Goal: Find specific page/section: Find specific page/section

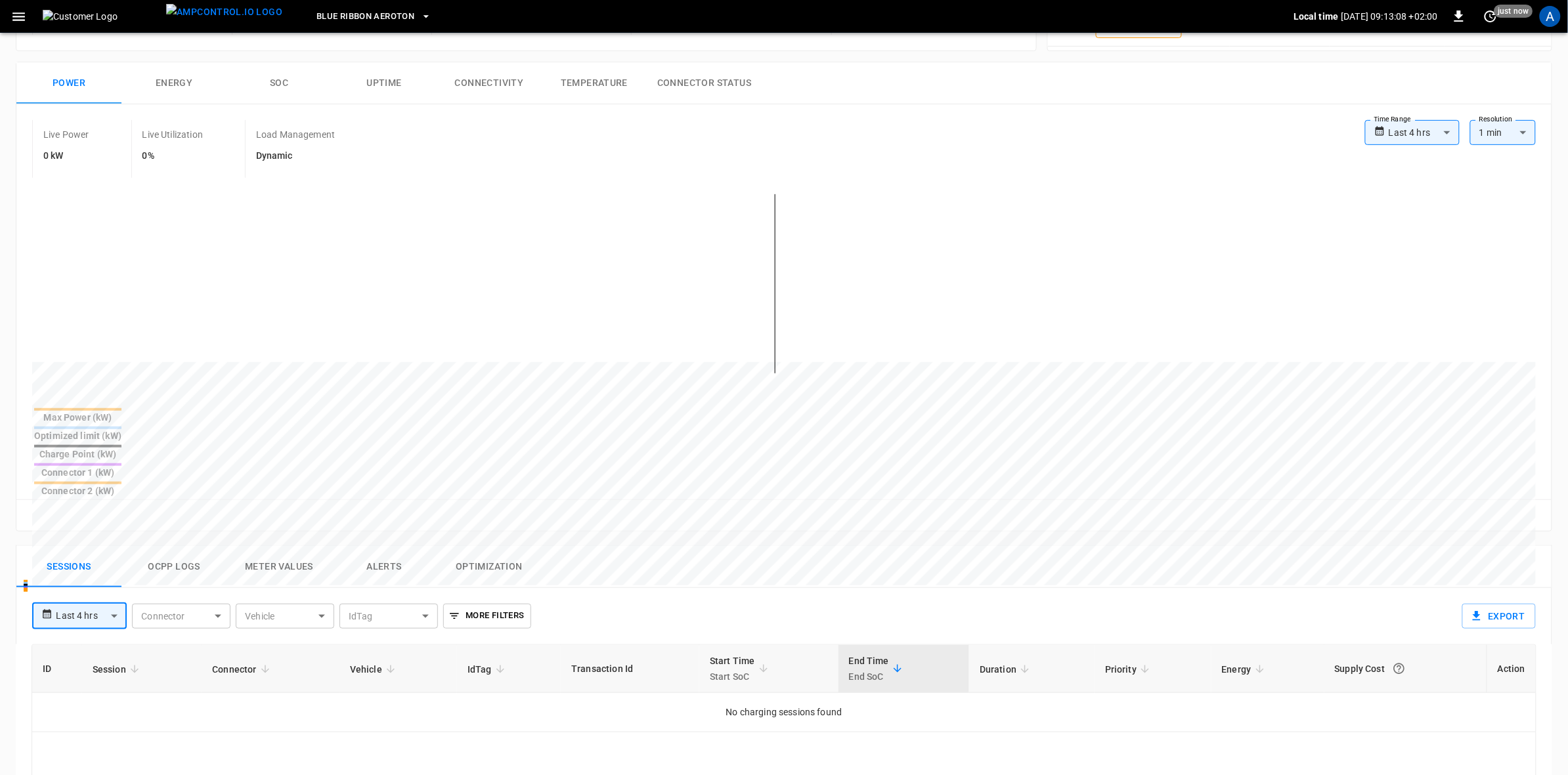
scroll to position [40, 0]
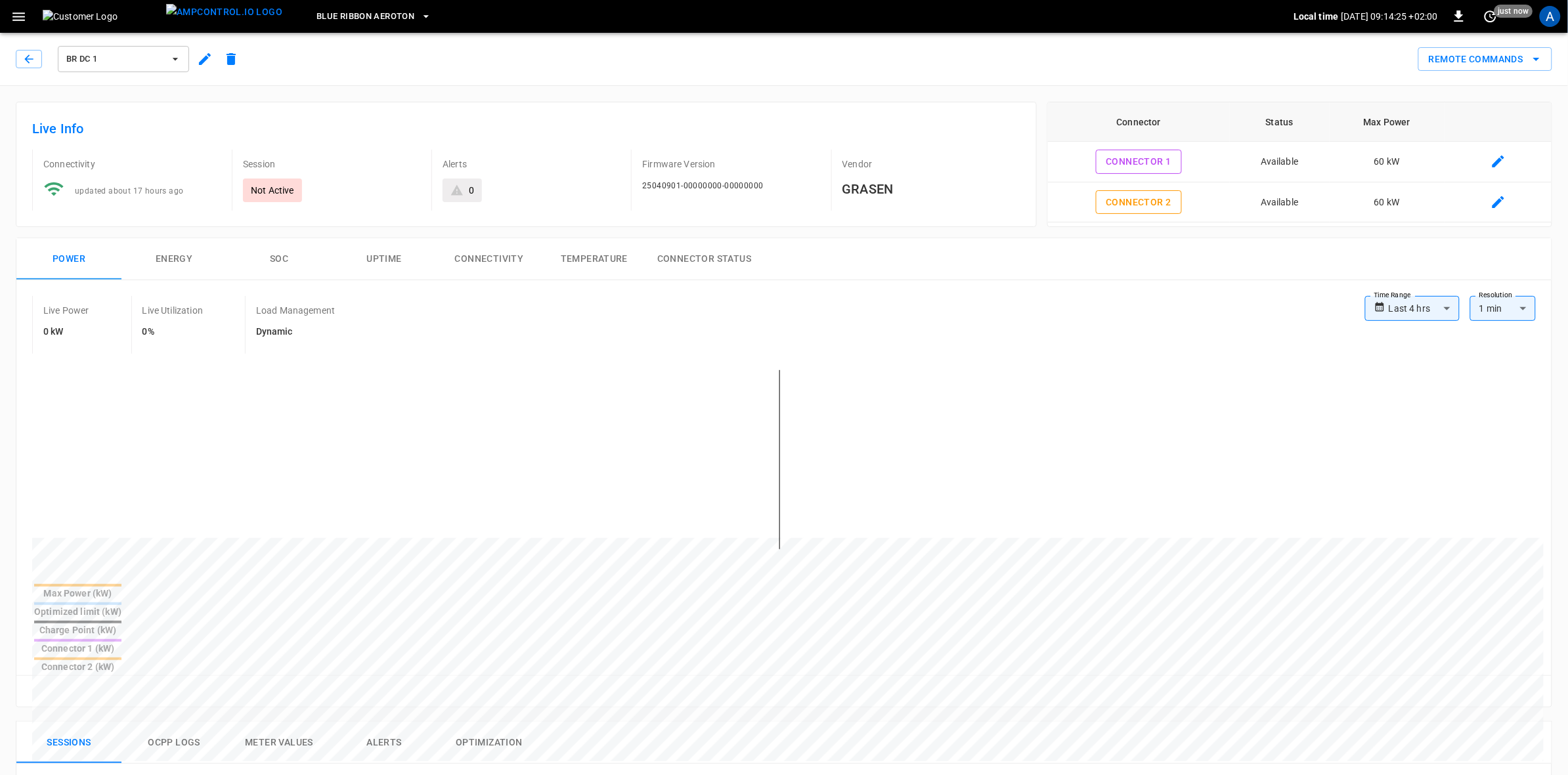
click at [420, 17] on icon "button" at bounding box center [426, 17] width 14 height 14
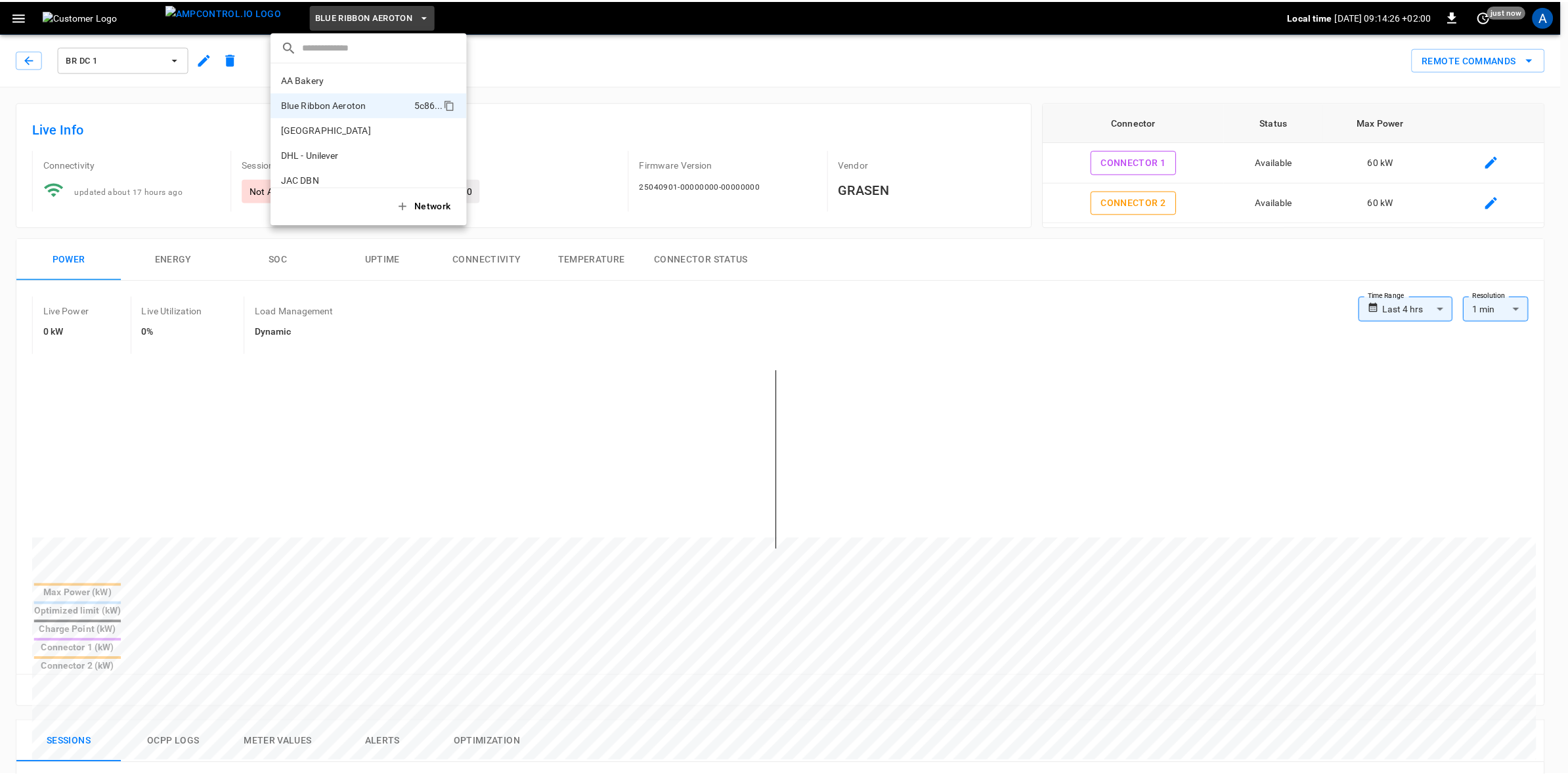
scroll to position [21, 0]
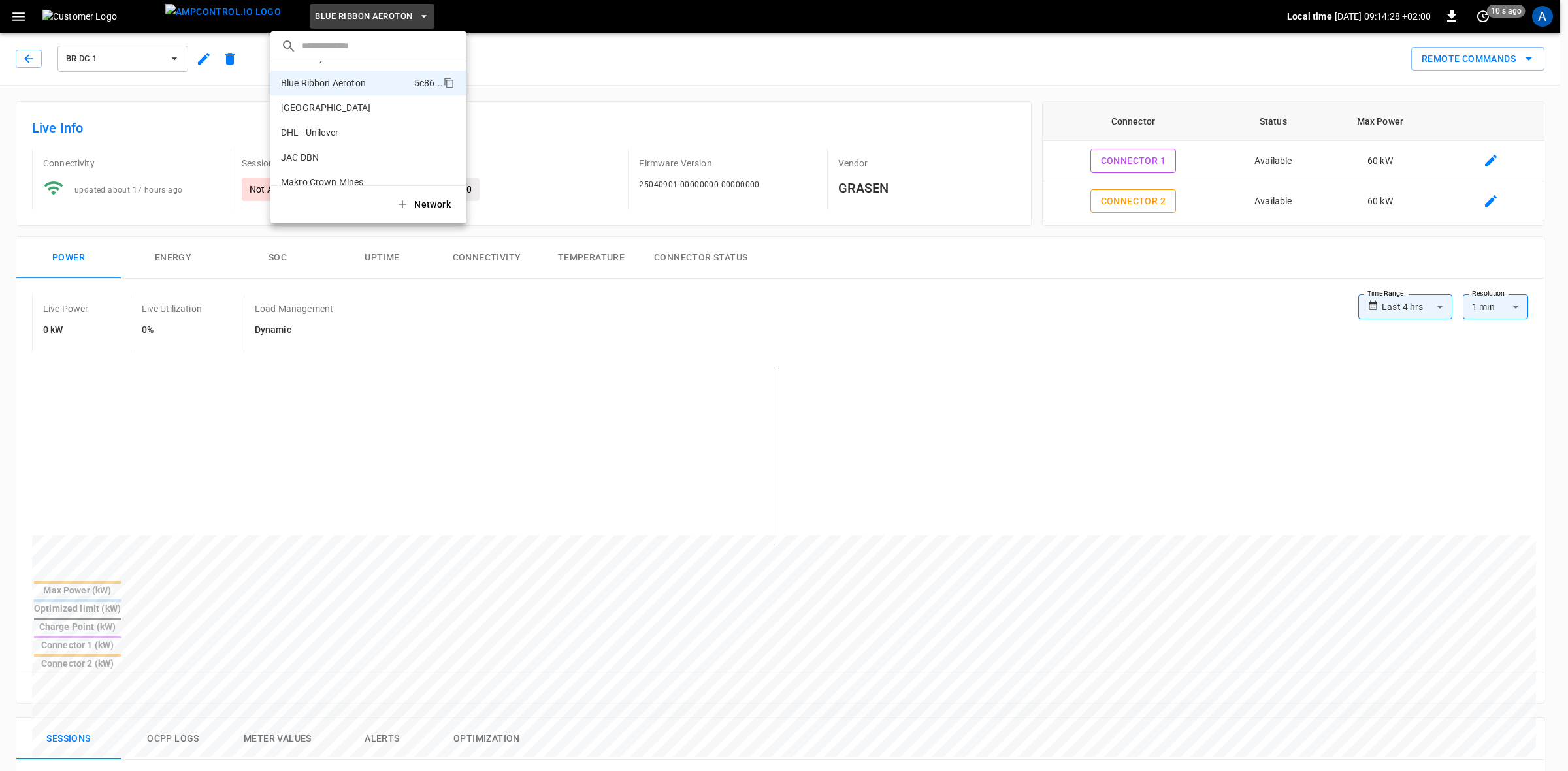
click at [353, 176] on p "Makro Crown Mines" at bounding box center [345, 183] width 128 height 14
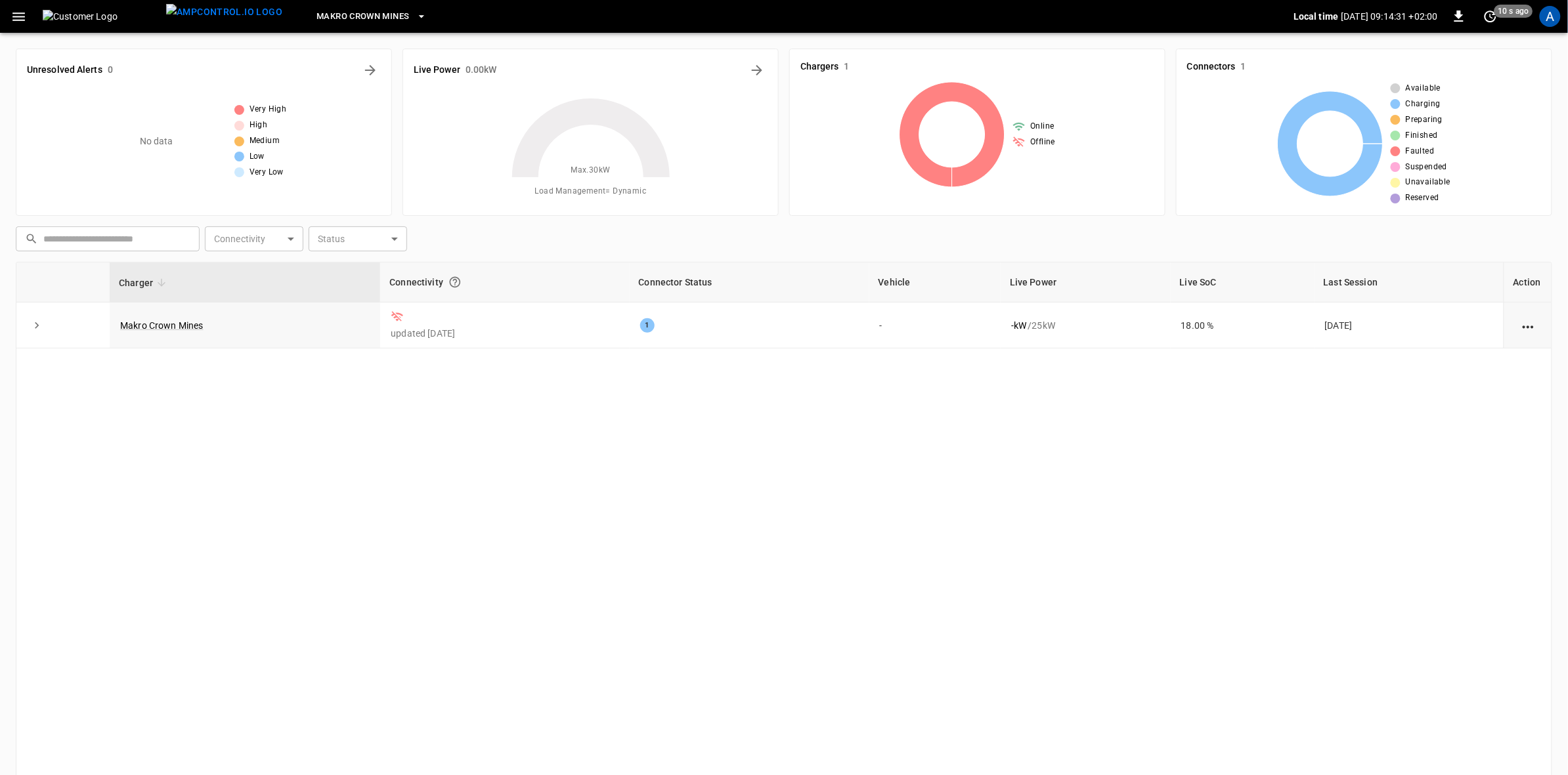
click at [171, 325] on link "Makro Crown Mines" at bounding box center [162, 325] width 84 height 11
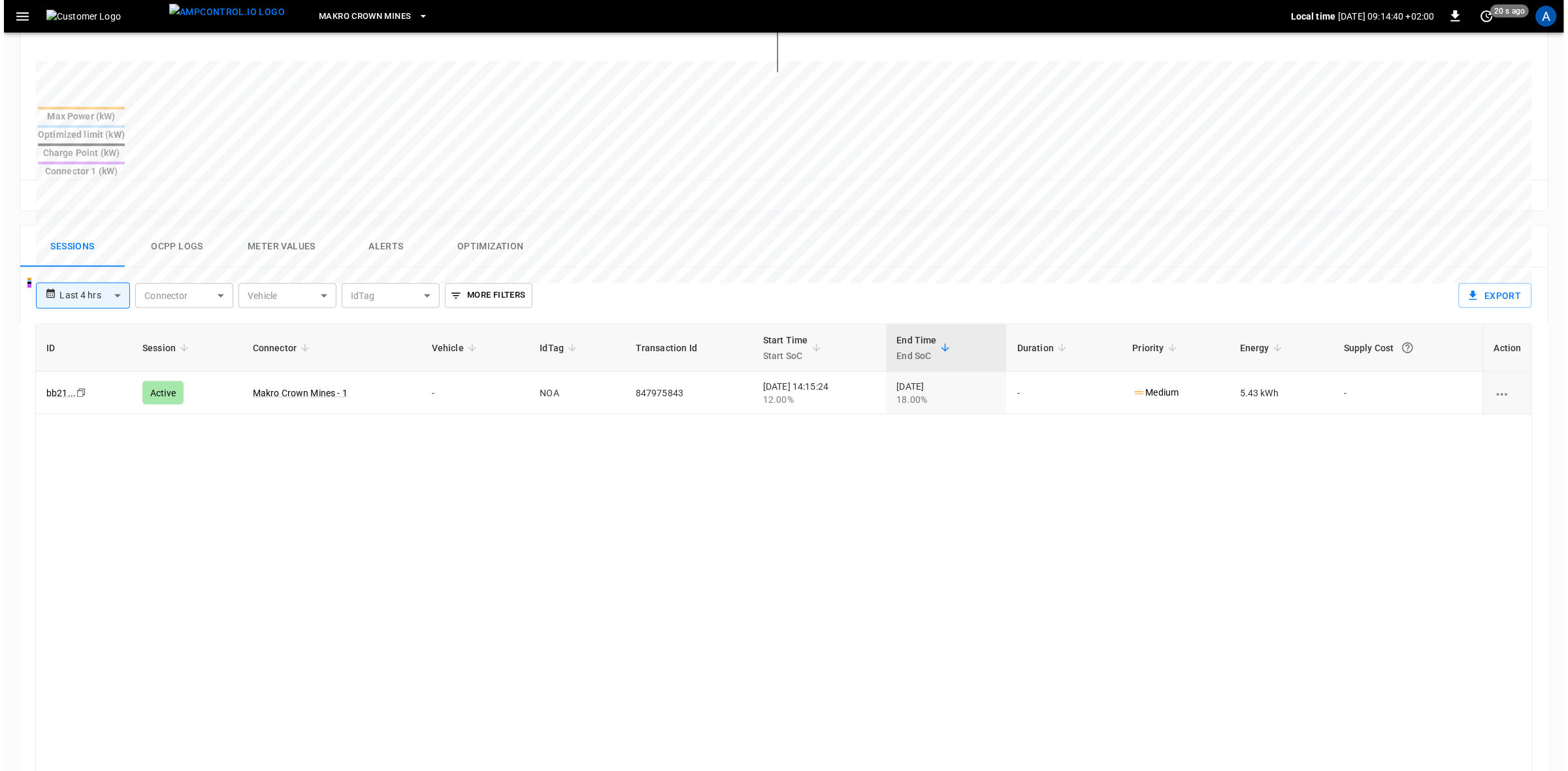
scroll to position [573, 0]
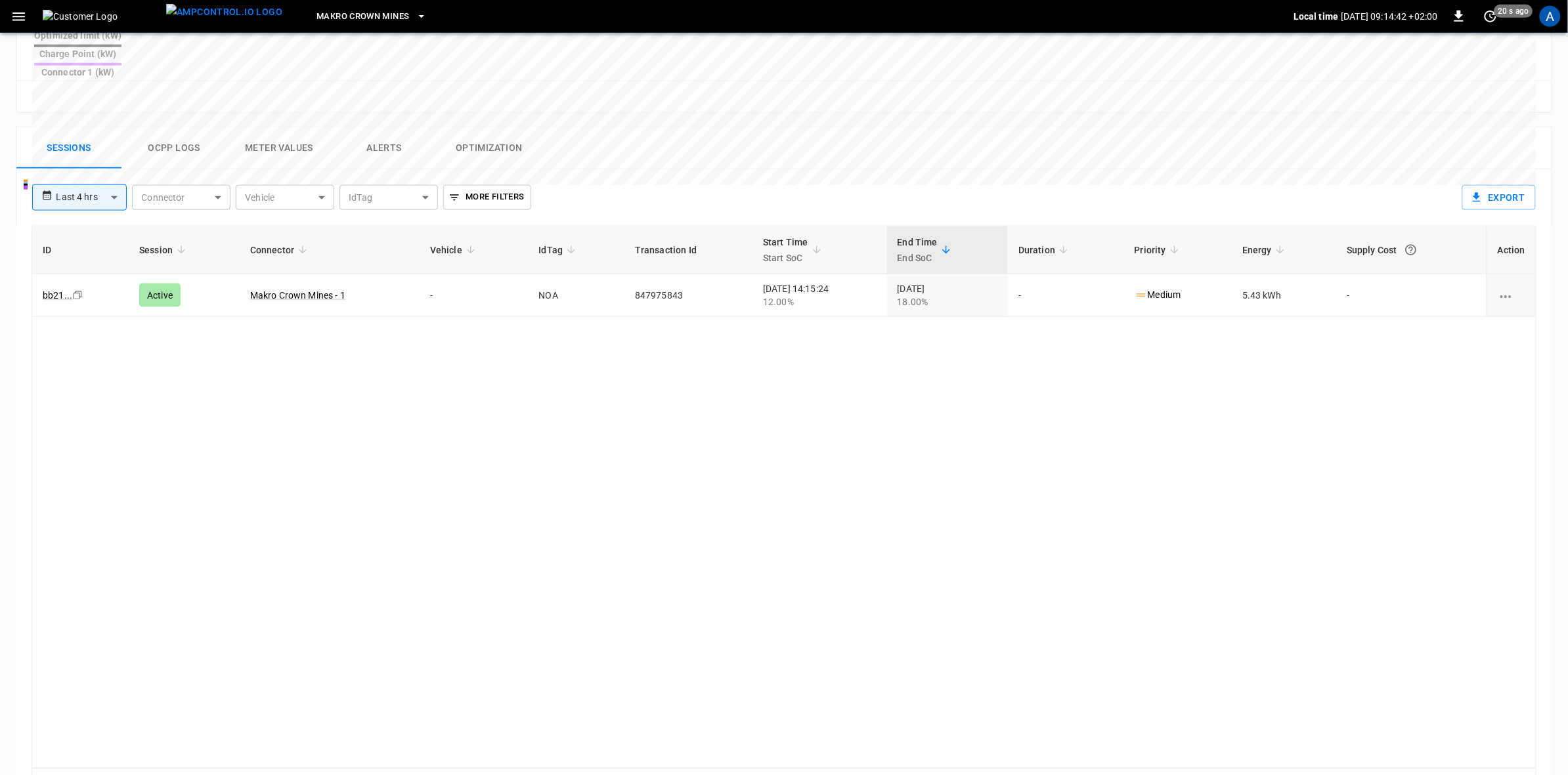
click at [283, 290] on link "Makro Crown Mines - 1" at bounding box center [297, 295] width 95 height 11
click at [1546, 15] on div "A" at bounding box center [1551, 17] width 21 height 21
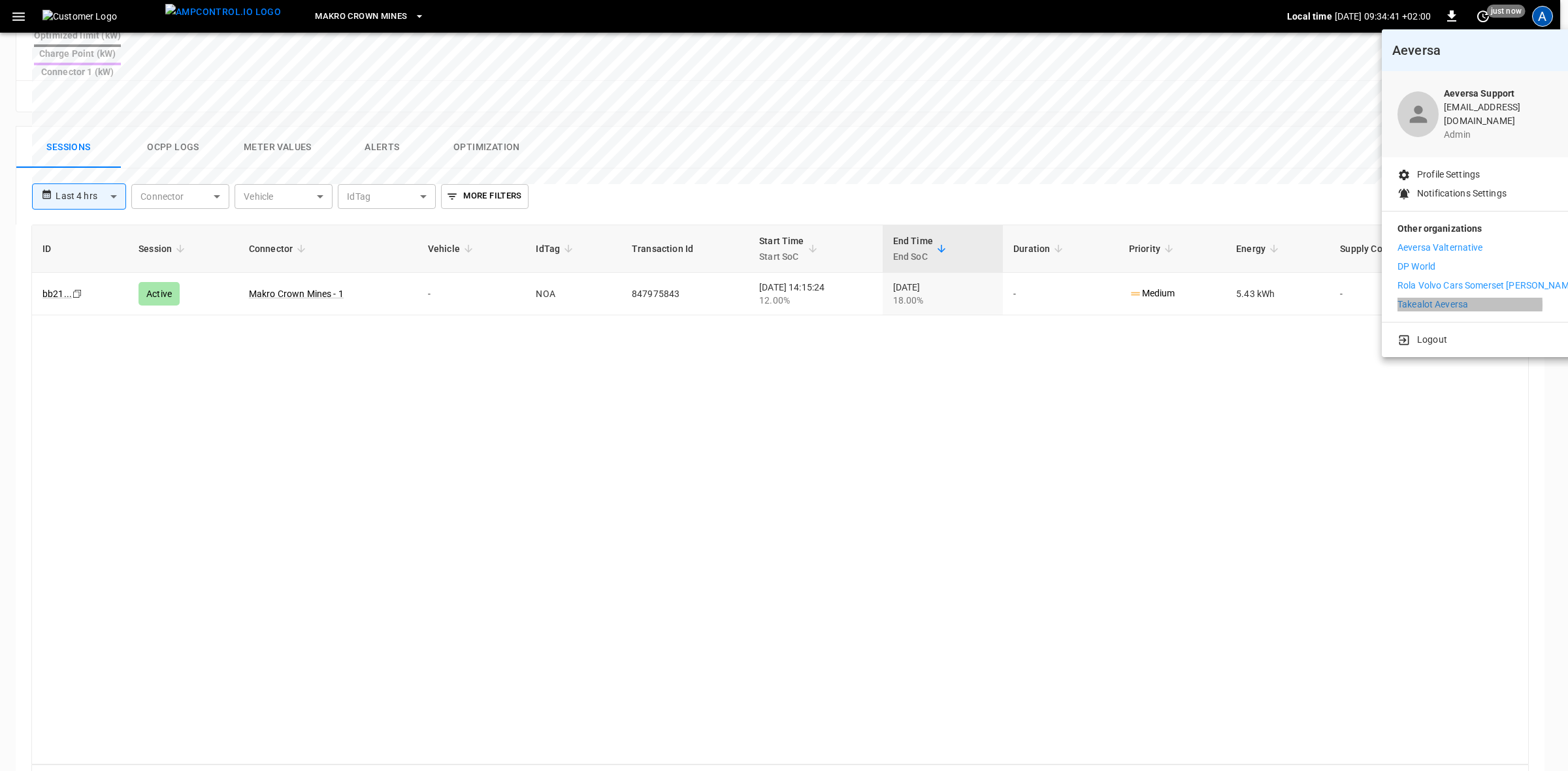
click at [1426, 298] on p "Takealot Aeversa" at bounding box center [1432, 304] width 71 height 14
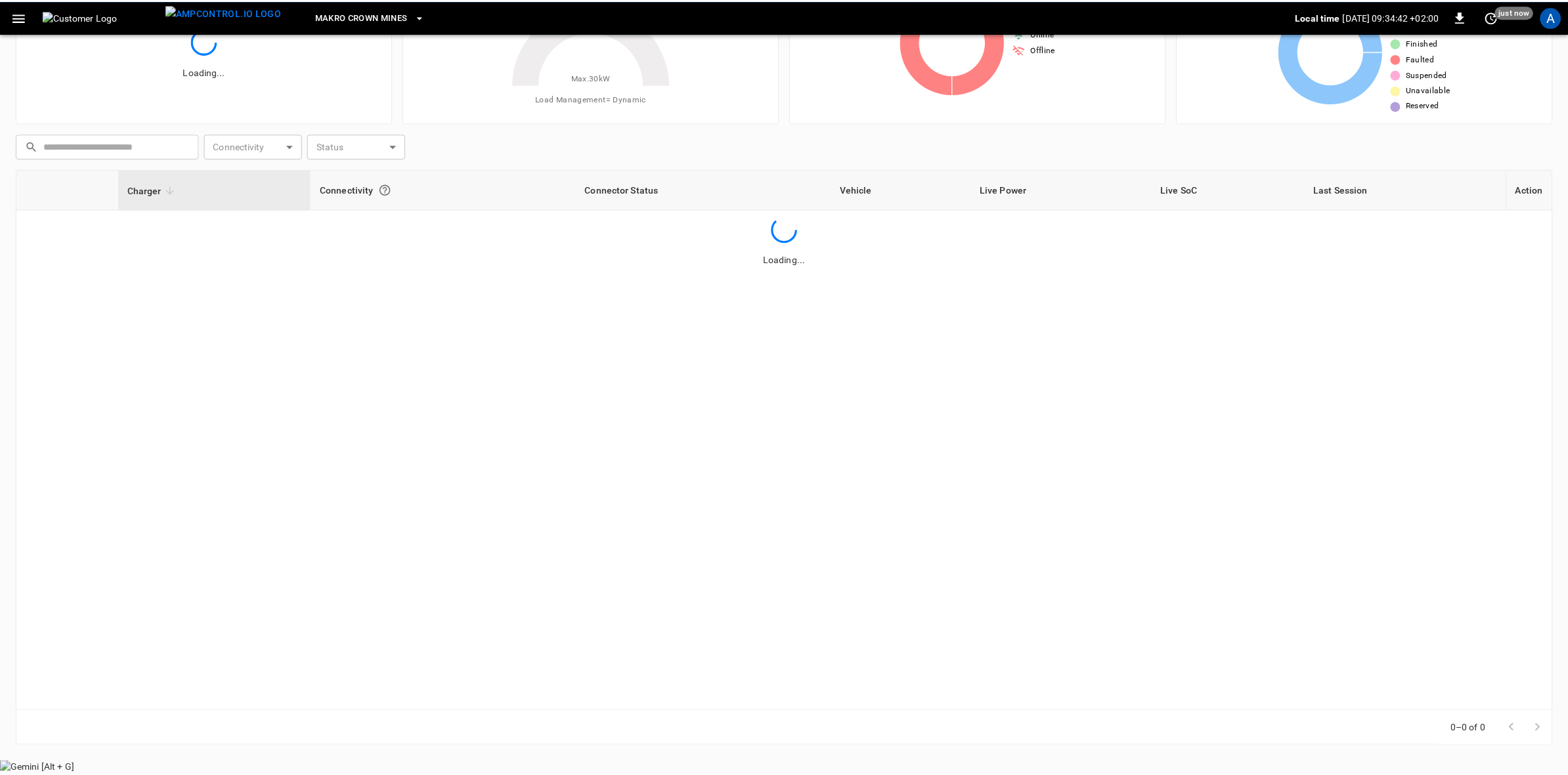
scroll to position [80, 0]
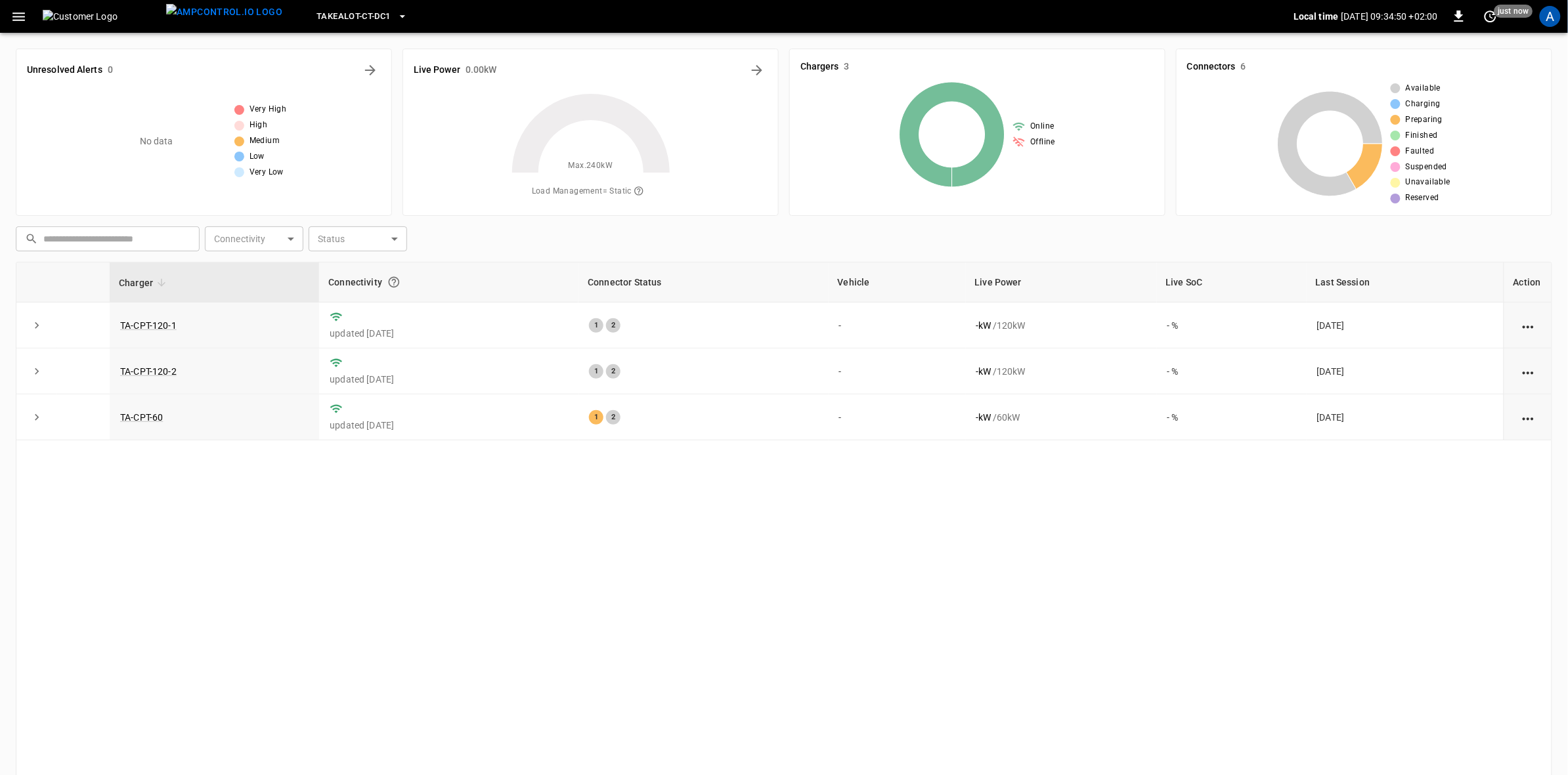
click at [395, 14] on icon "button" at bounding box center [402, 17] width 14 height 14
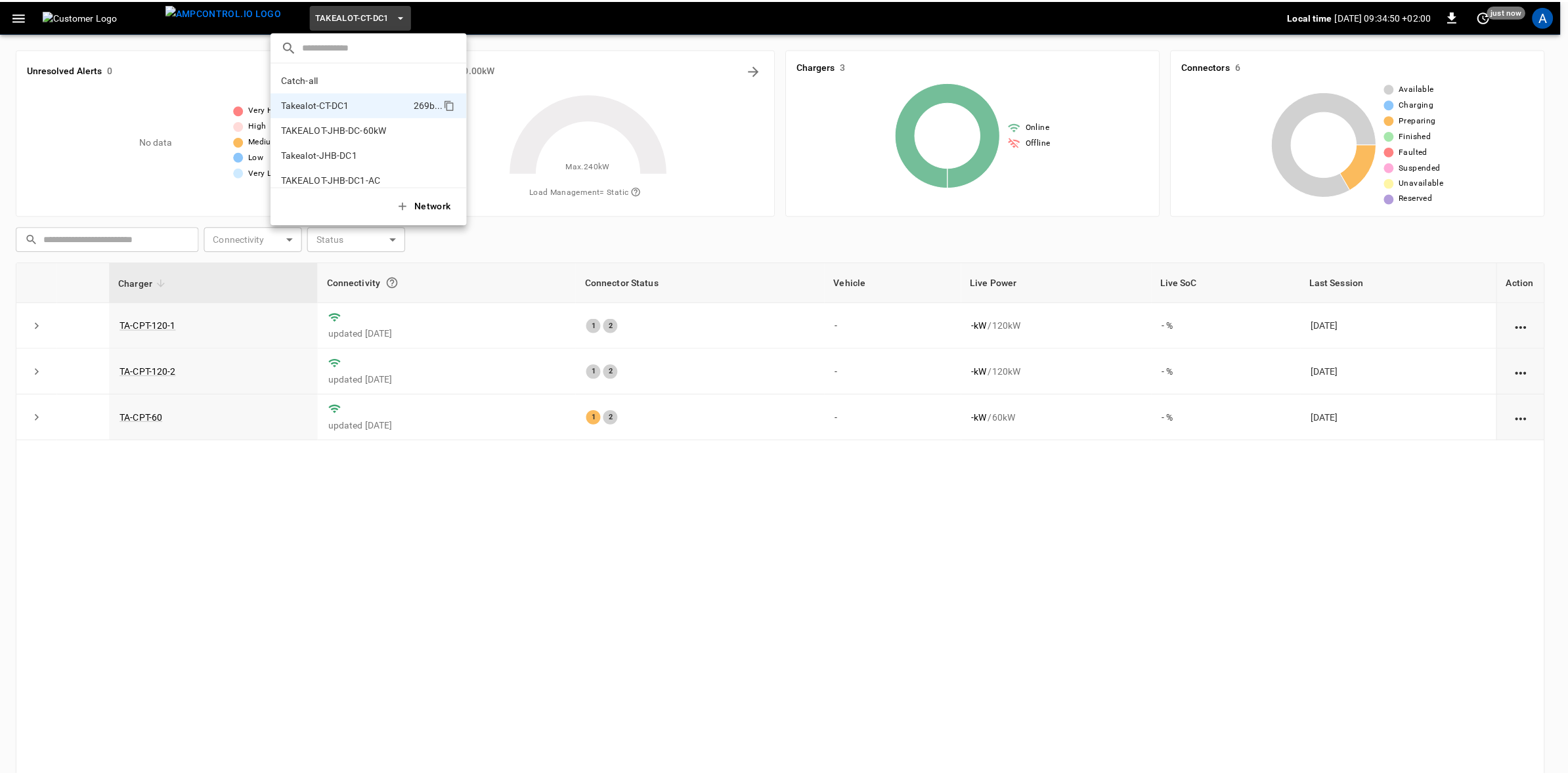
scroll to position [11, 0]
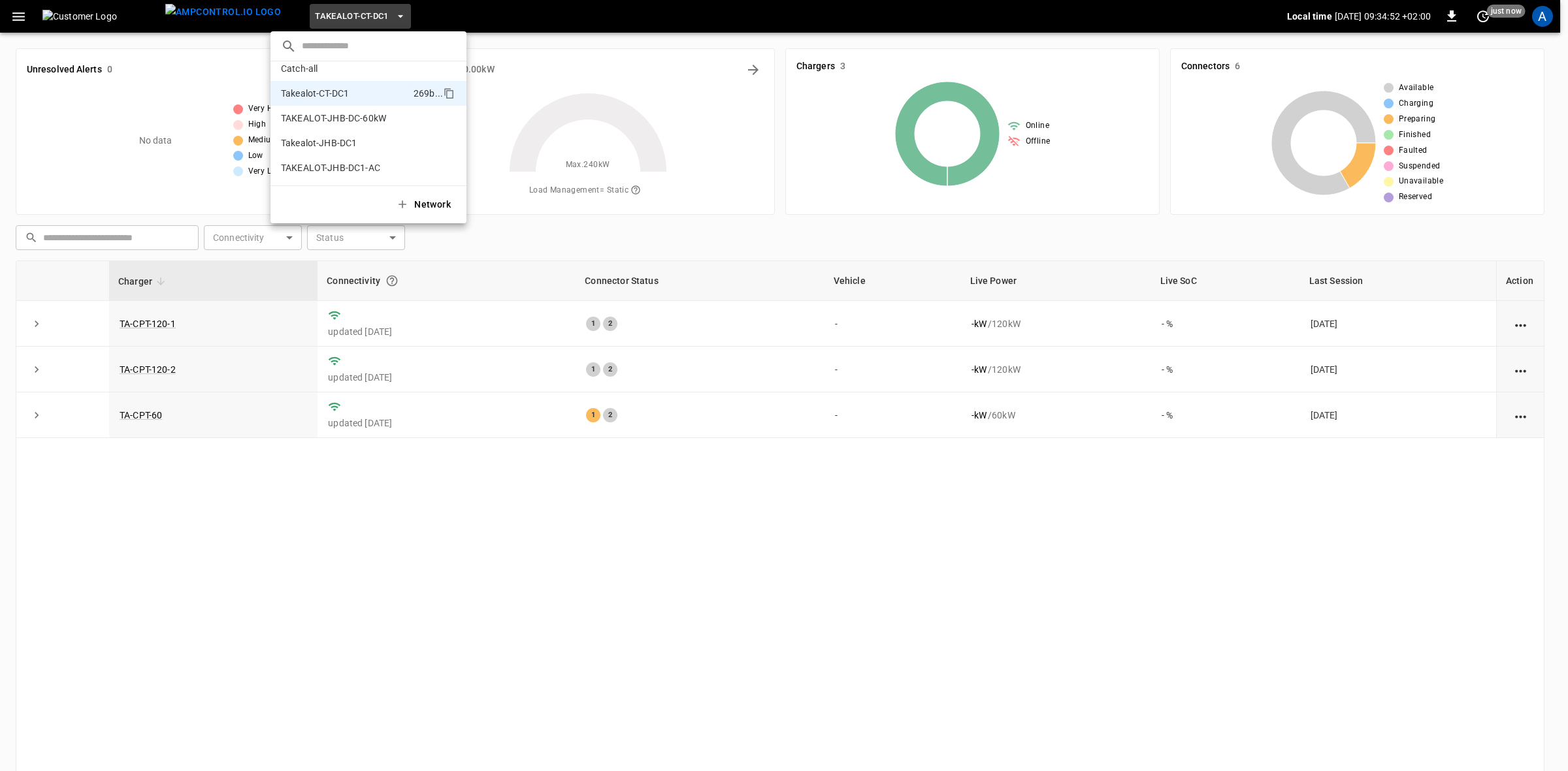
click at [323, 139] on p "Takealot-JHB-DC1" at bounding box center [345, 143] width 128 height 14
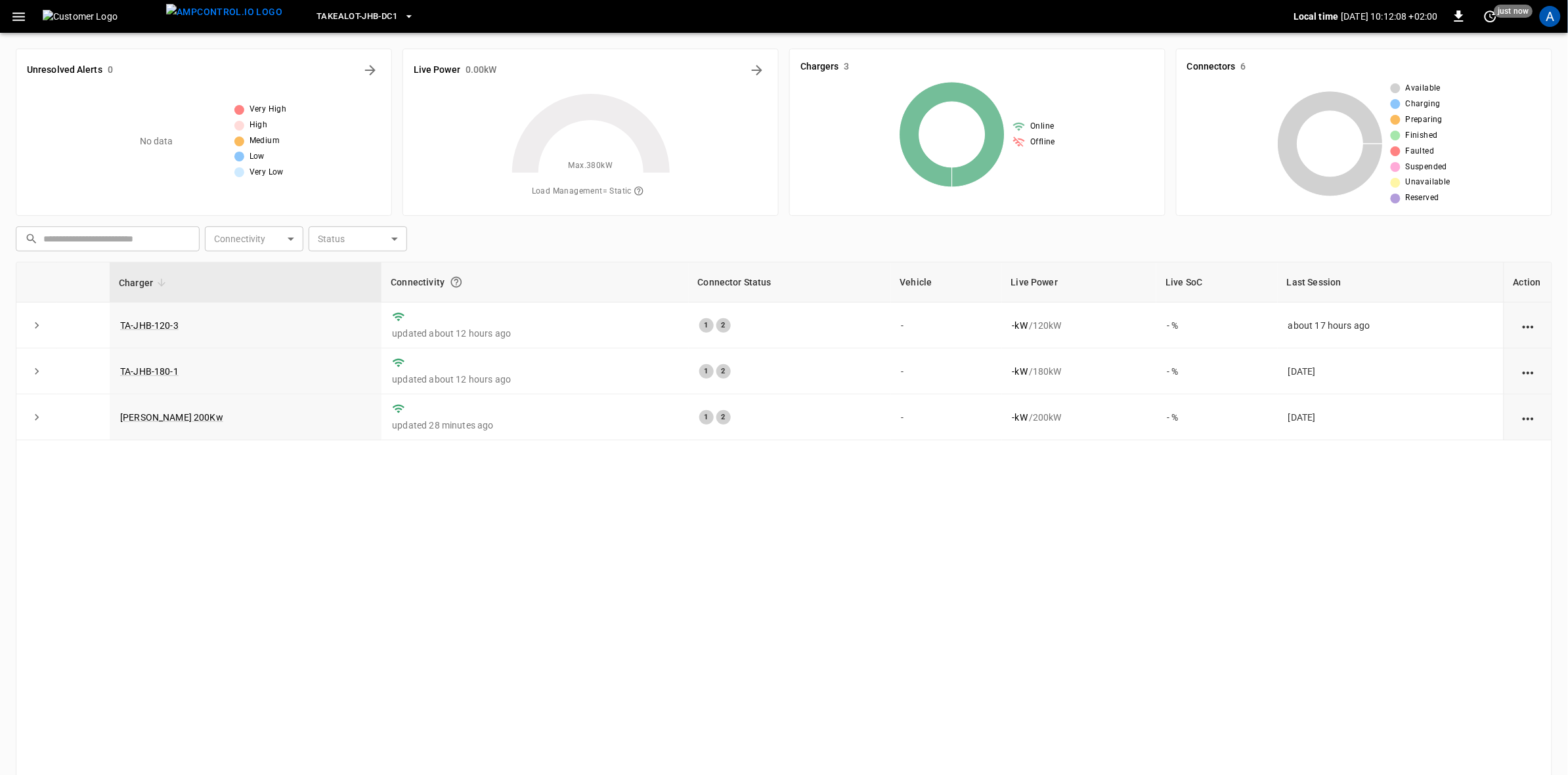
click at [1553, 17] on div "A" at bounding box center [1551, 17] width 21 height 21
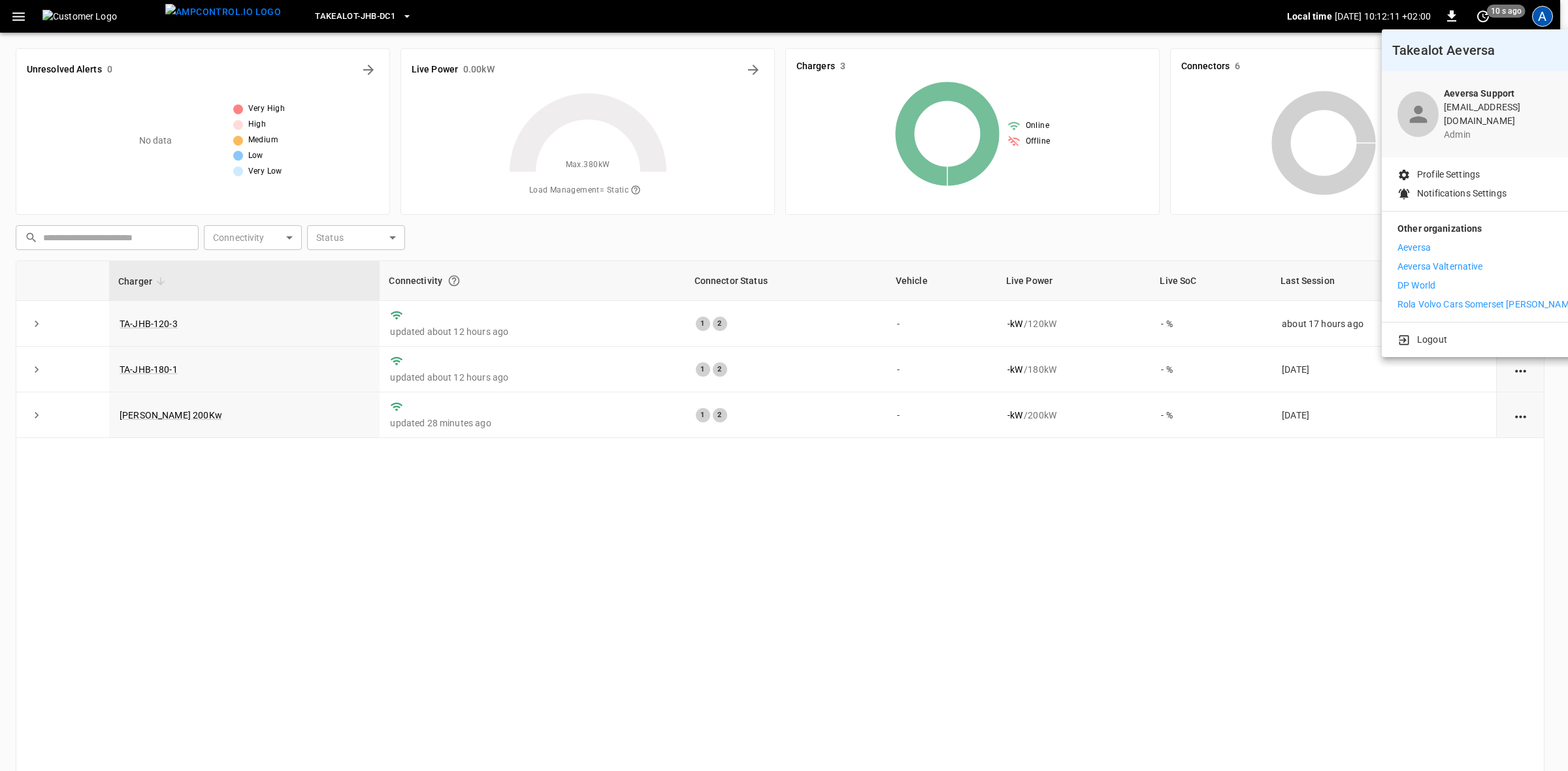
click at [1416, 241] on p "Aeversa" at bounding box center [1413, 247] width 33 height 14
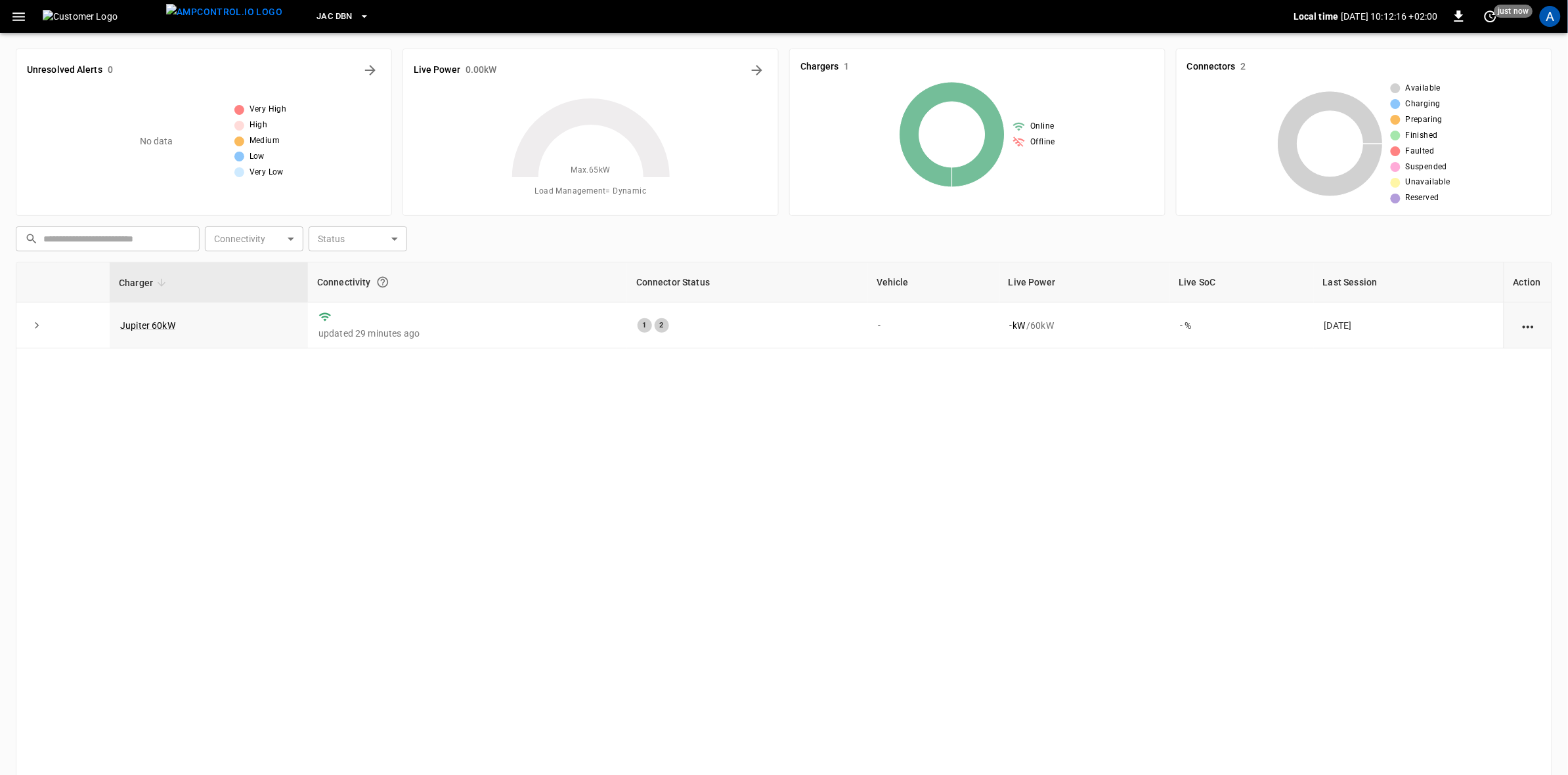
click at [322, 8] on button "JAC DBN" at bounding box center [343, 17] width 64 height 25
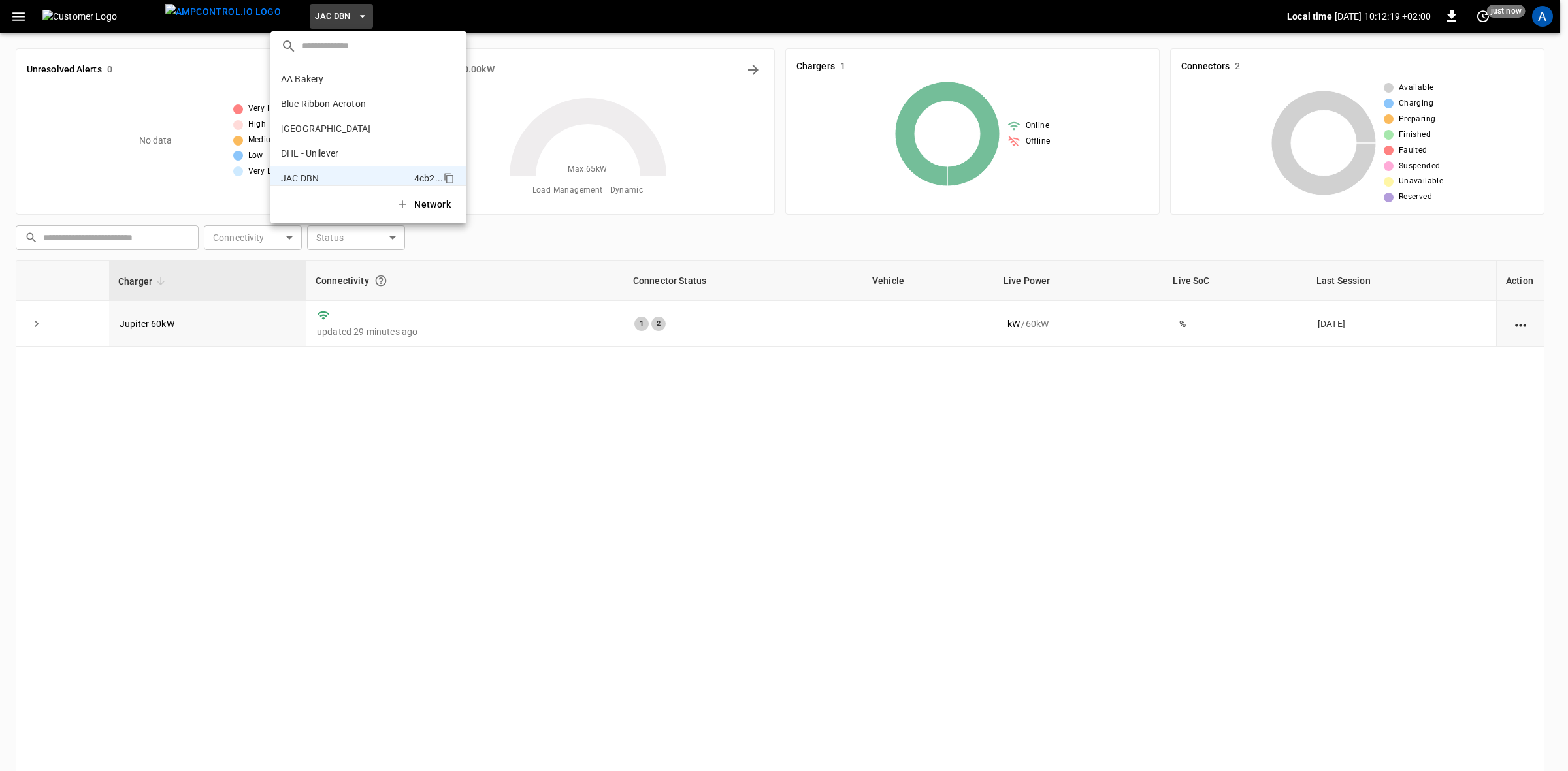
click at [325, 71] on li "AA Bakery c263 ..." at bounding box center [368, 79] width 196 height 25
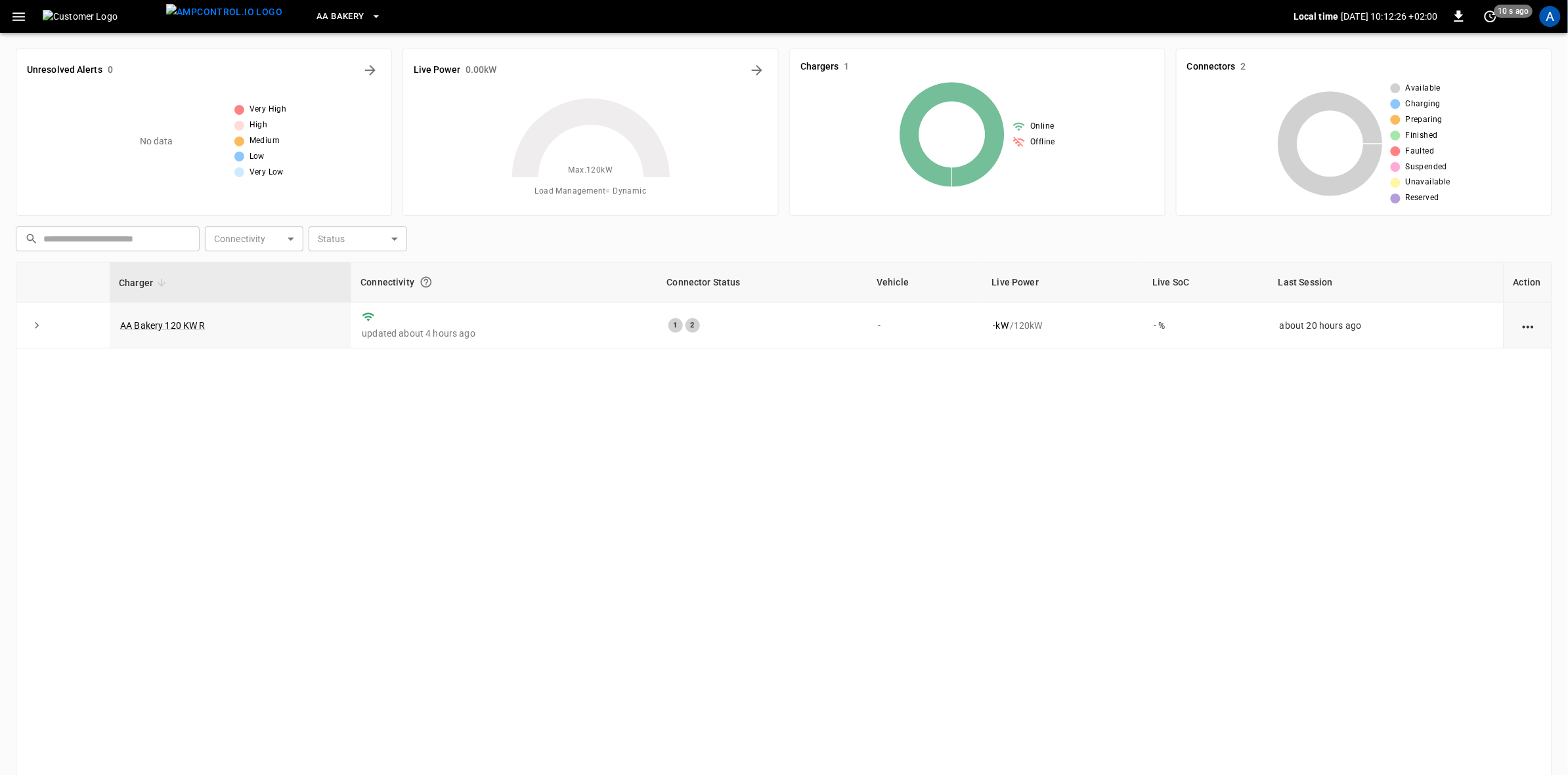
click at [369, 15] on icon "button" at bounding box center [376, 17] width 14 height 14
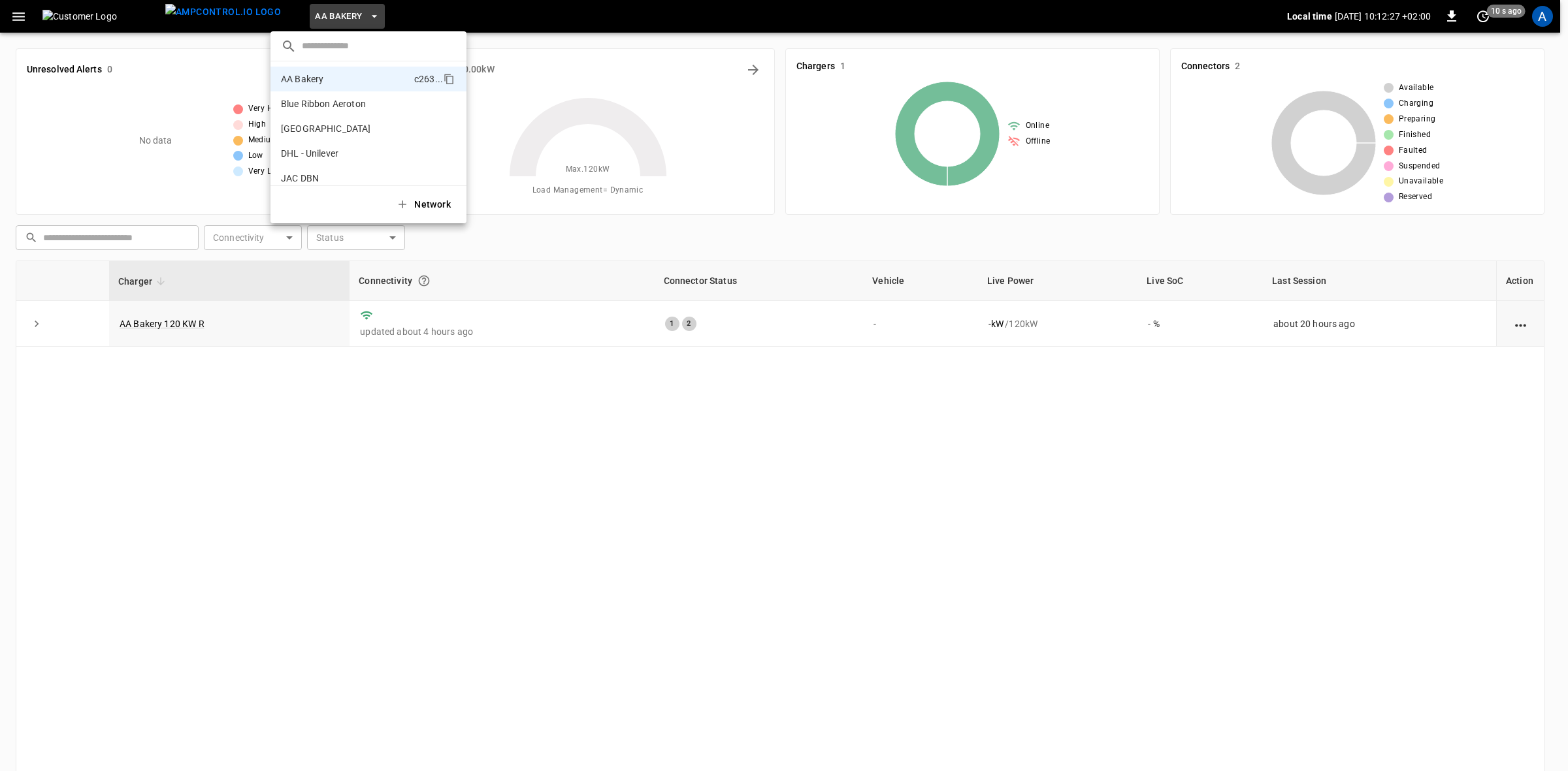
click at [318, 101] on p "Blue Ribbon Aeroton" at bounding box center [345, 104] width 128 height 14
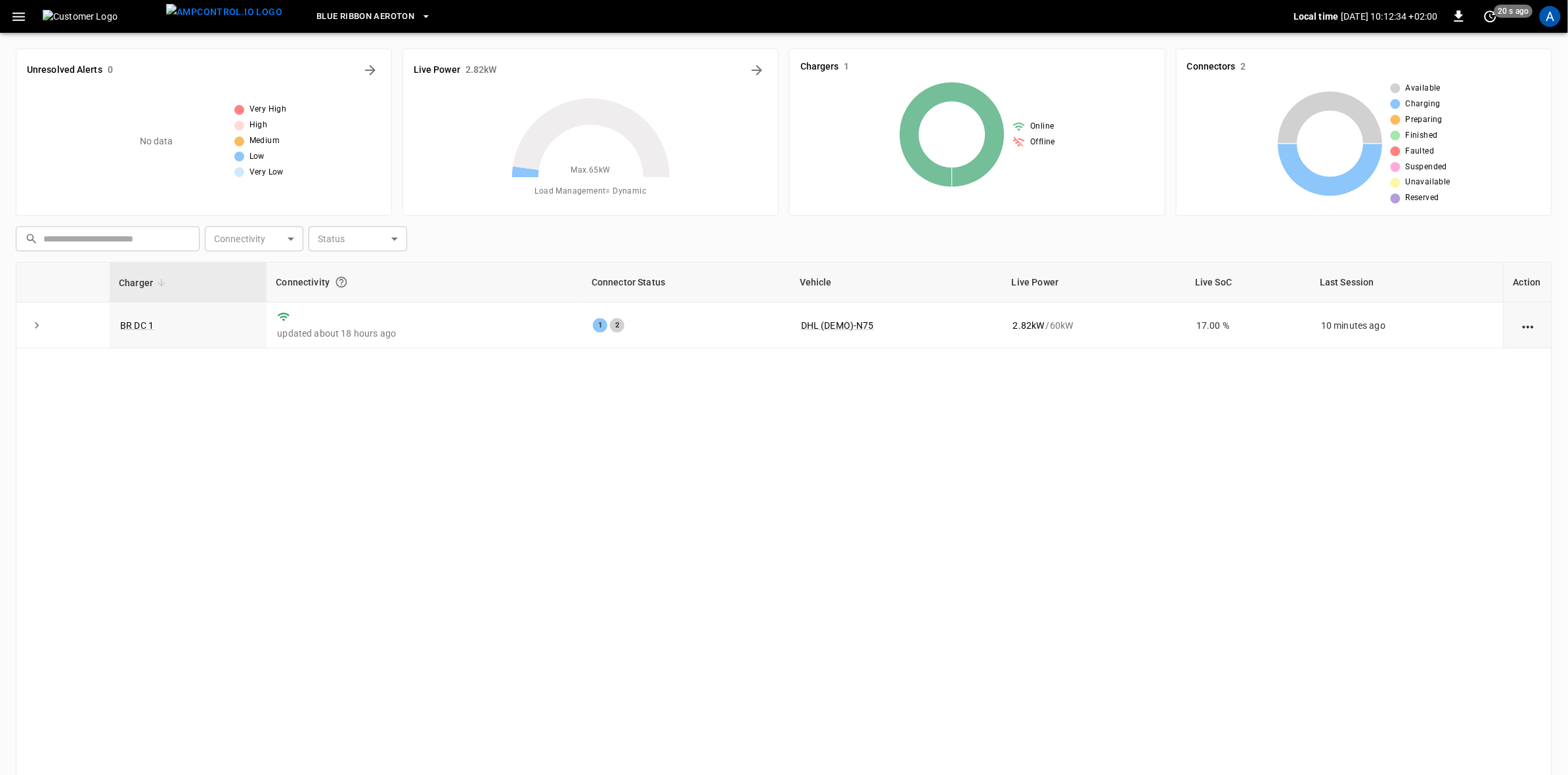
click at [135, 328] on link "BR DC 1" at bounding box center [137, 325] width 33 height 11
